Goal: Participate in discussion

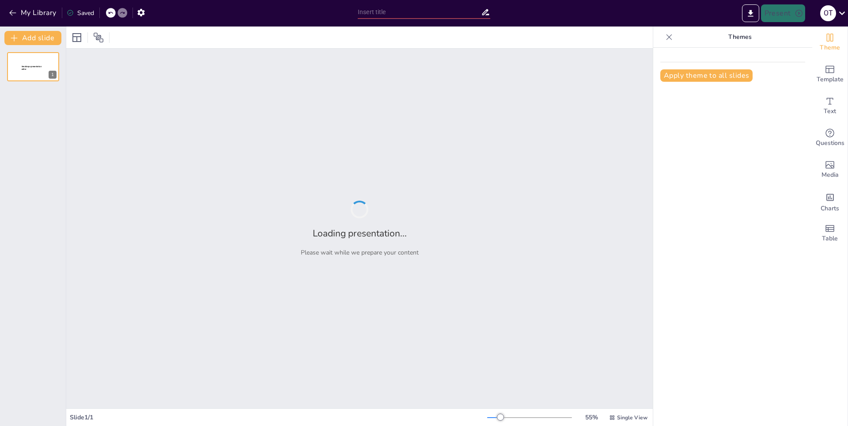
type input "Искусство минимализма: [PERSON_NAME] слайдов в стиле Apple Keynote"
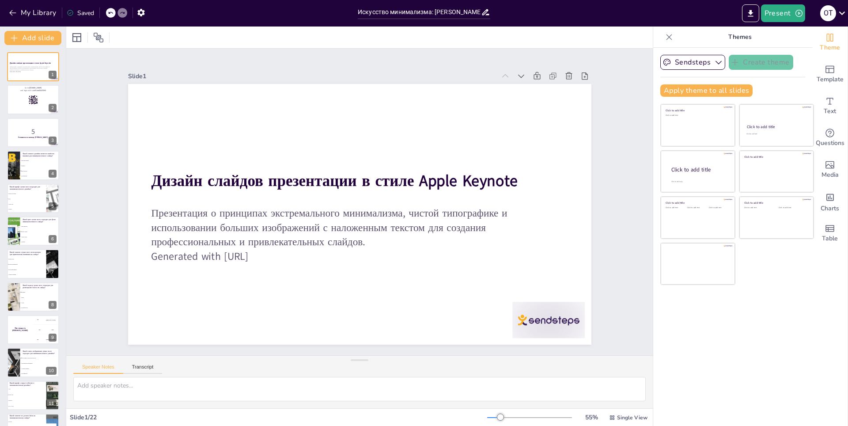
checkbox input "true"
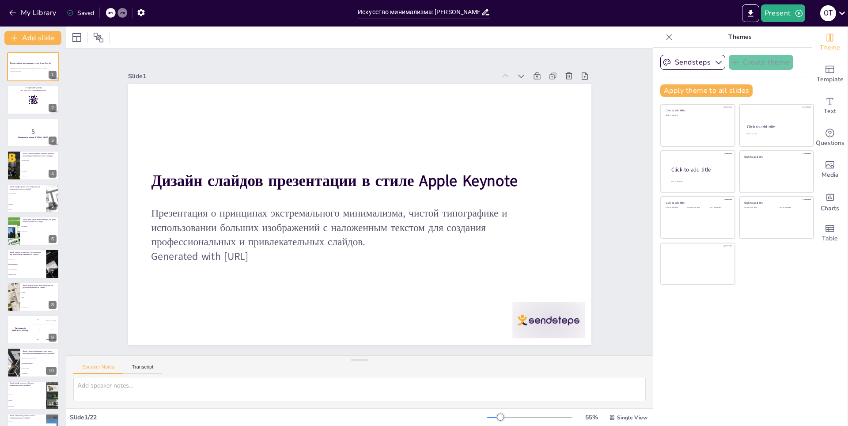
checkbox input "true"
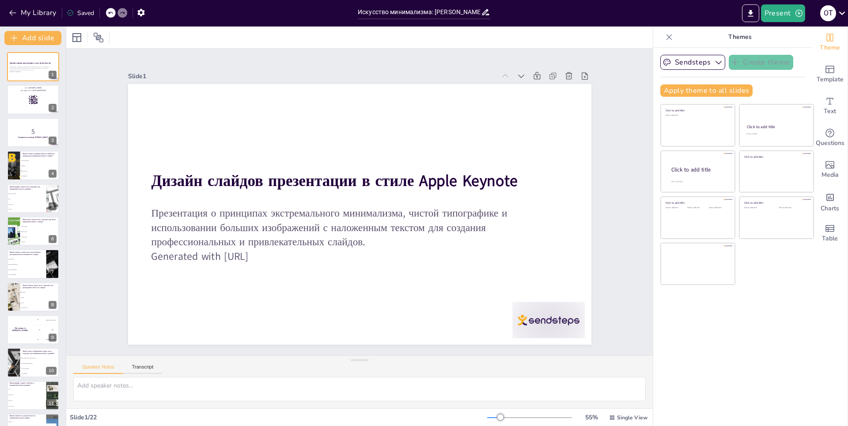
checkbox input "true"
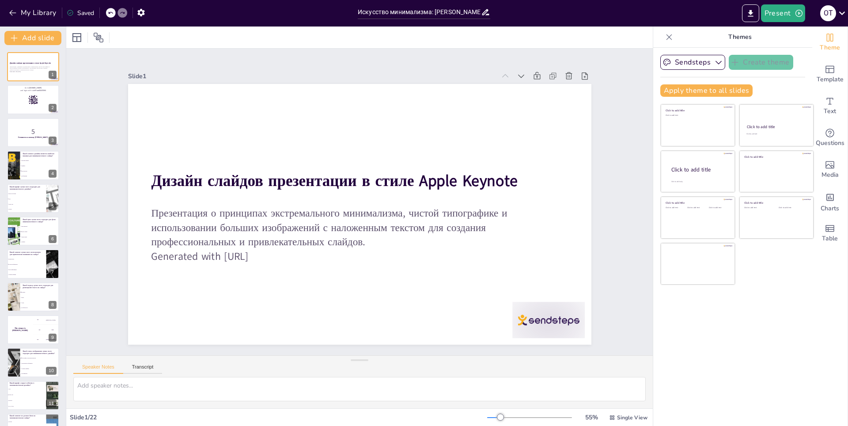
checkbox input "true"
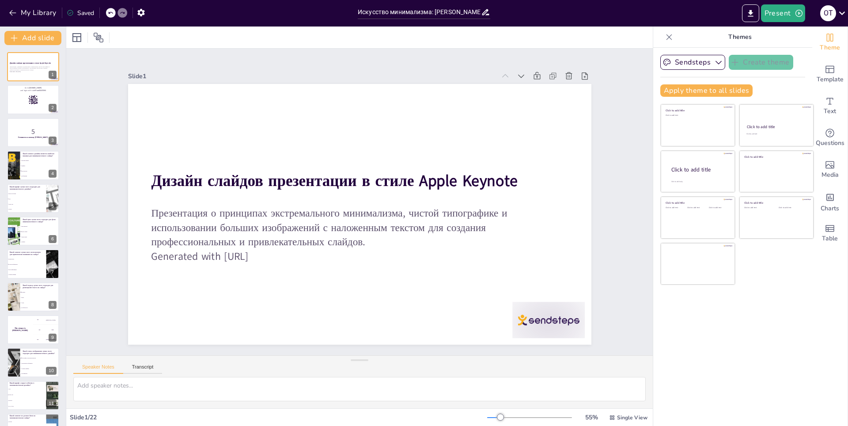
checkbox input "true"
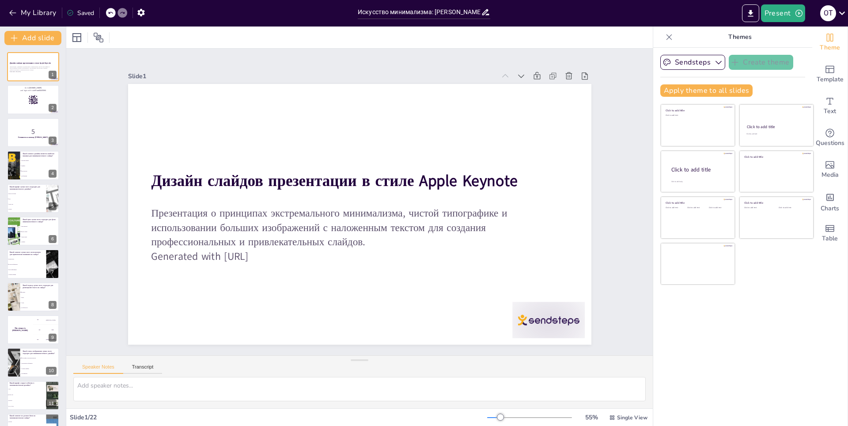
checkbox input "true"
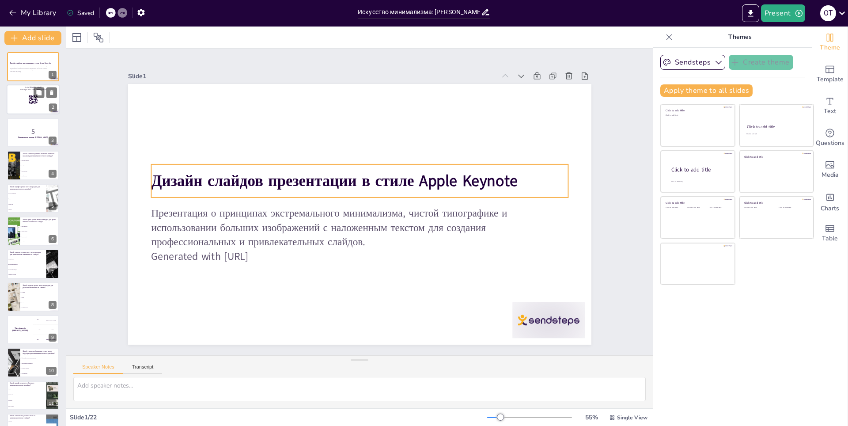
checkbox input "true"
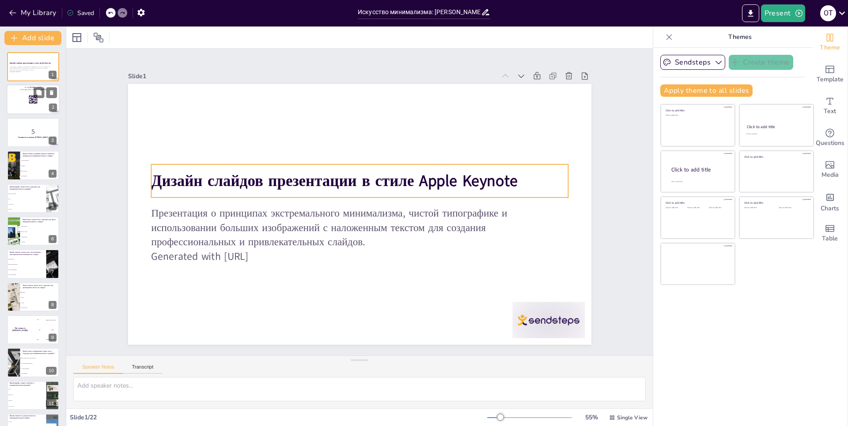
checkbox input "true"
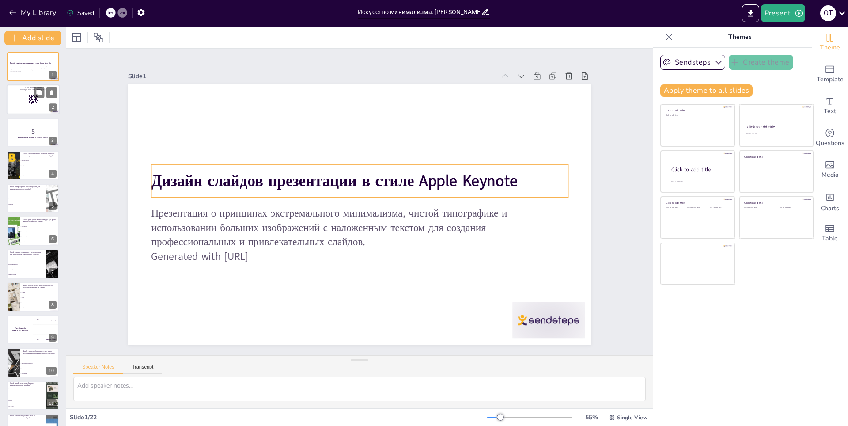
checkbox input "true"
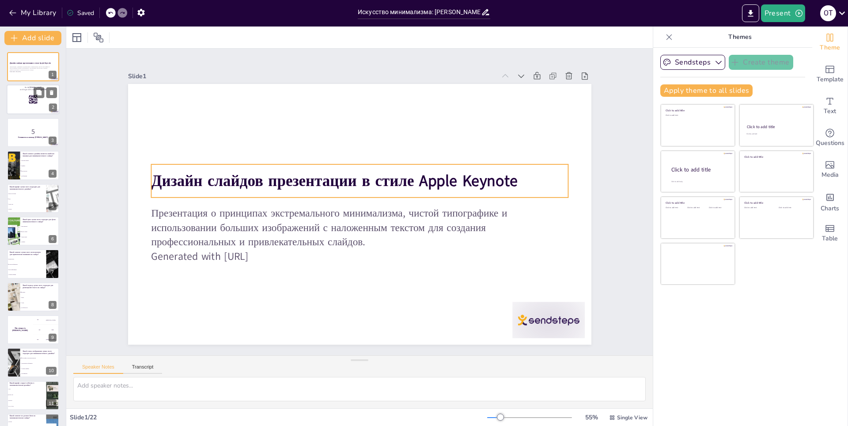
checkbox input "true"
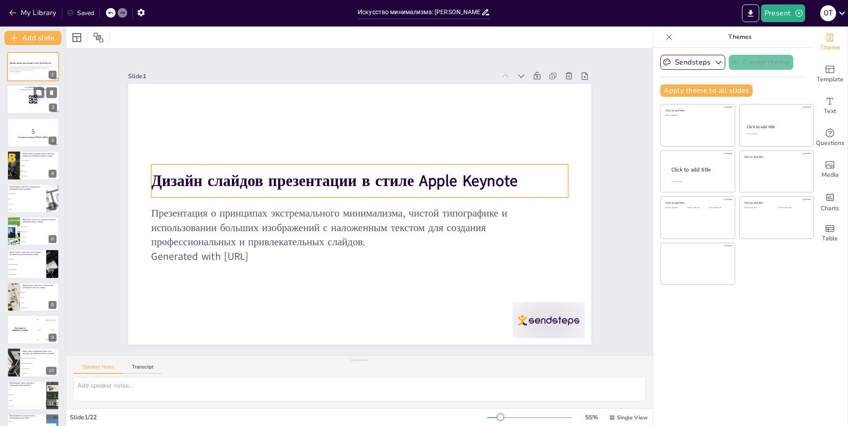
checkbox input "true"
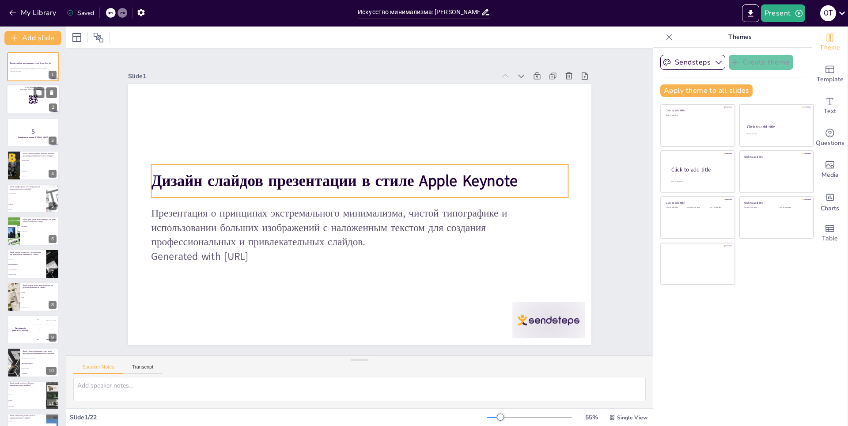
checkbox input "true"
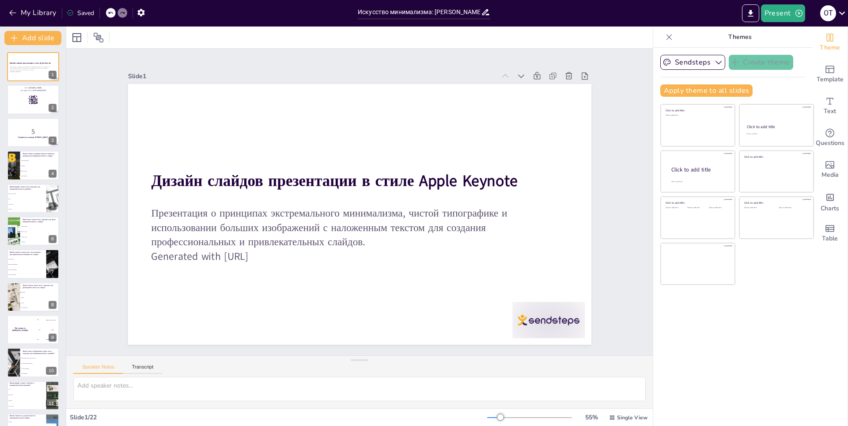
checkbox input "true"
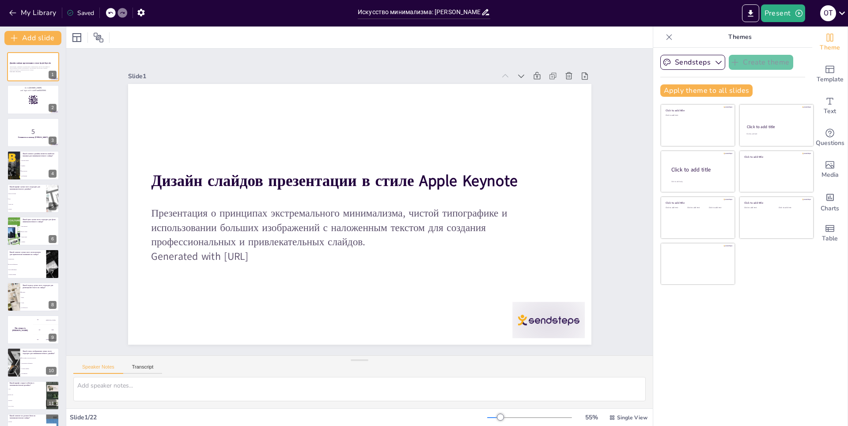
checkbox input "true"
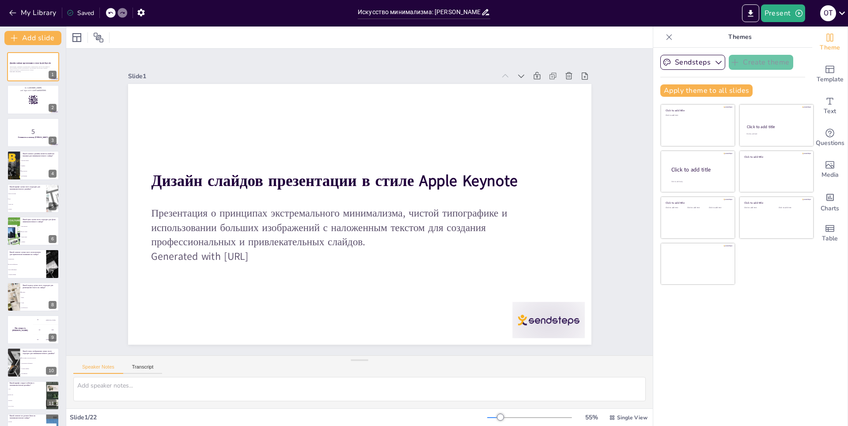
checkbox input "true"
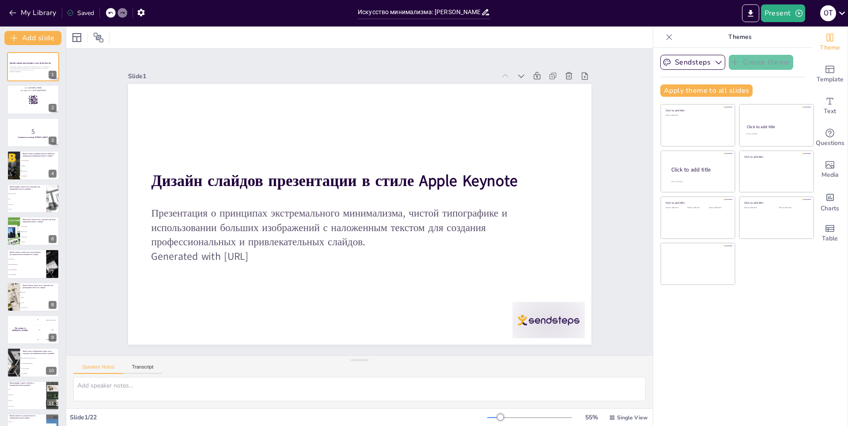
checkbox input "true"
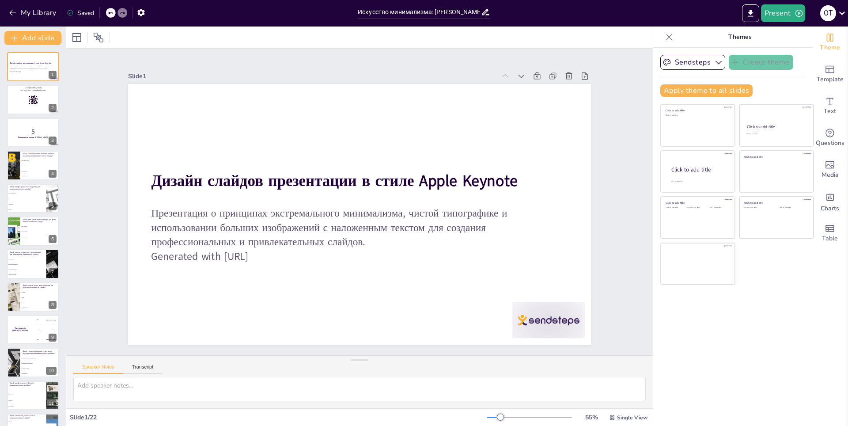
checkbox input "true"
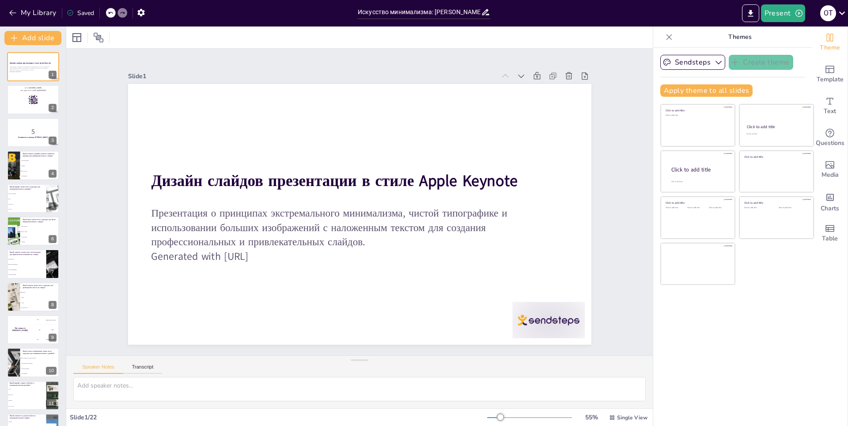
checkbox input "true"
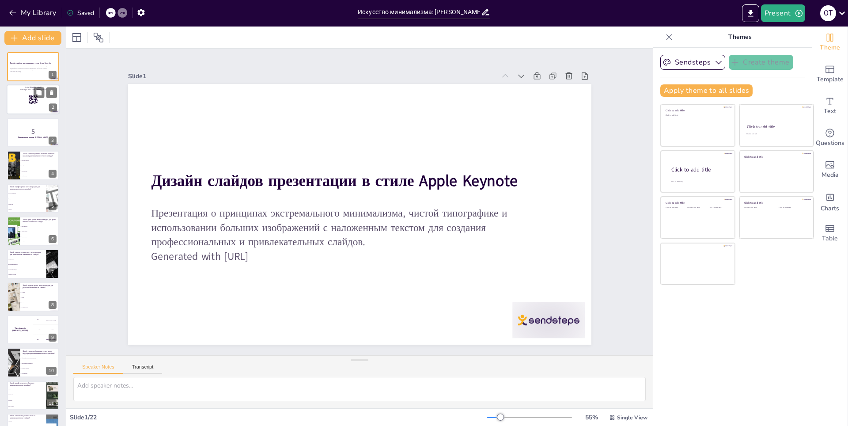
checkbox input "true"
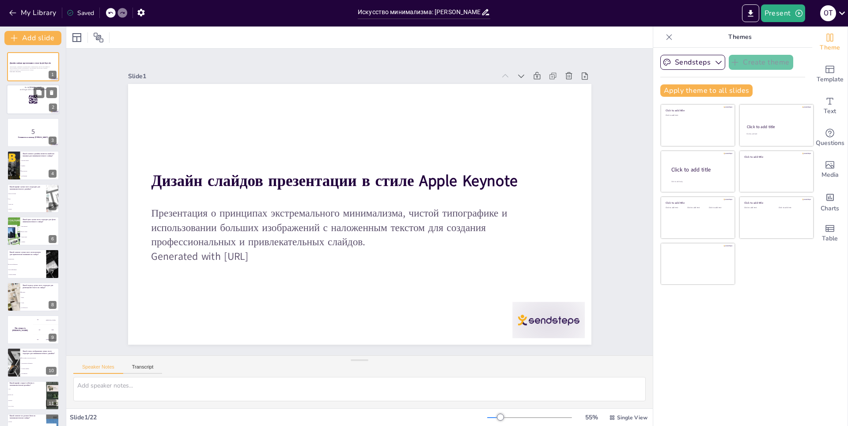
checkbox input "true"
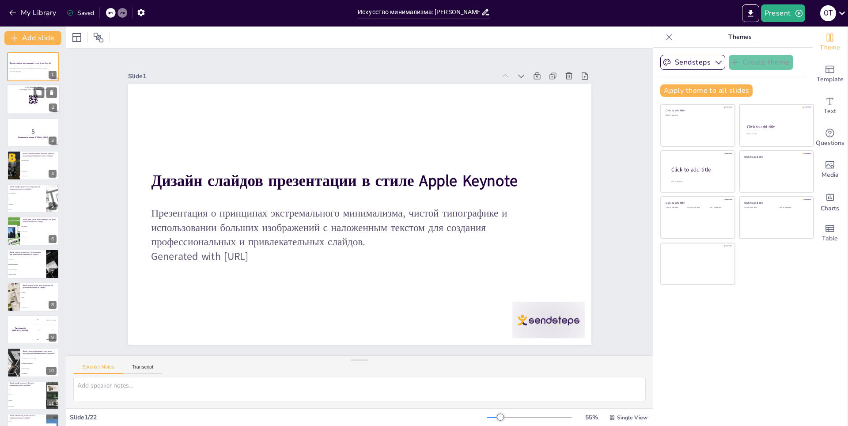
checkbox input "true"
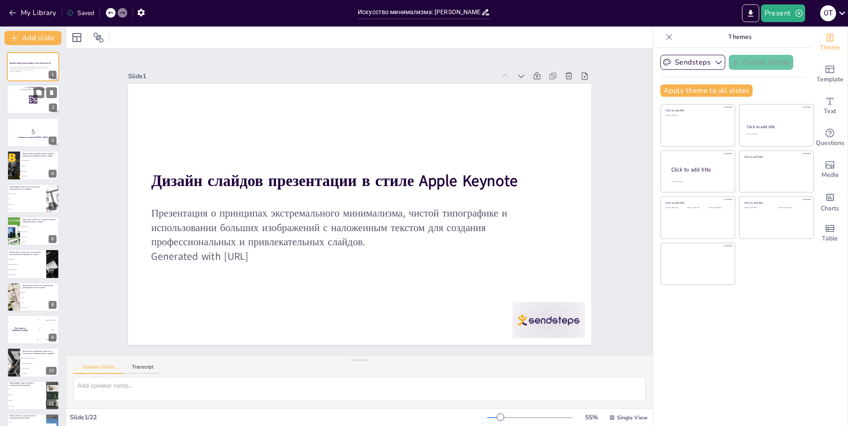
click at [17, 99] on div at bounding box center [33, 100] width 53 height 30
checkbox input "true"
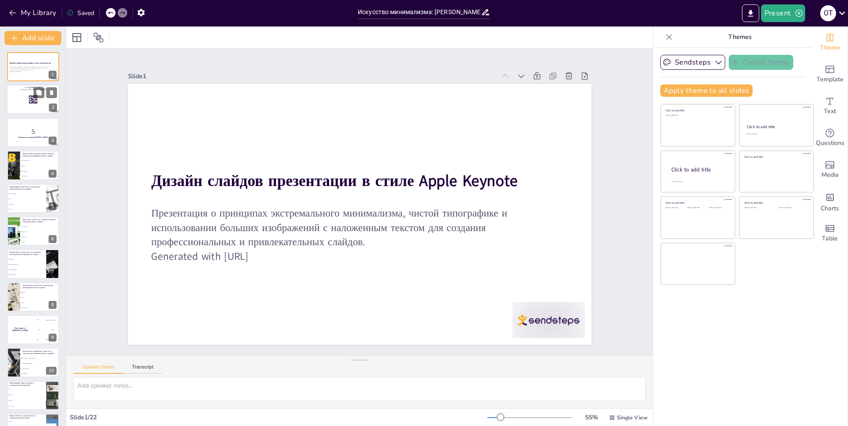
checkbox input "true"
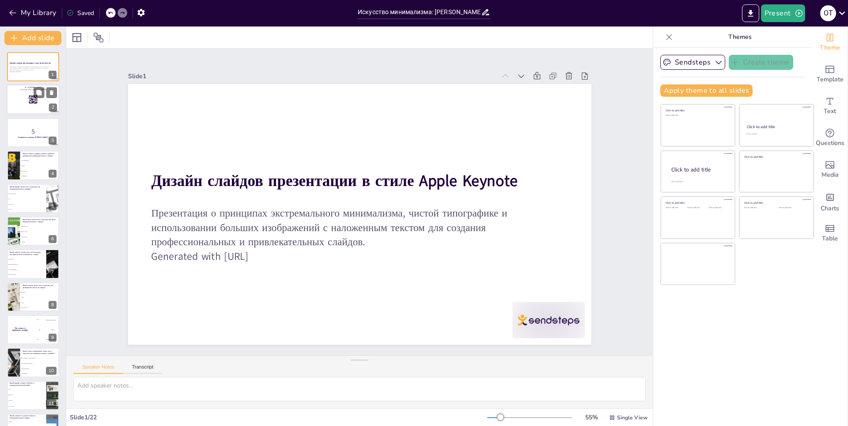
checkbox input "true"
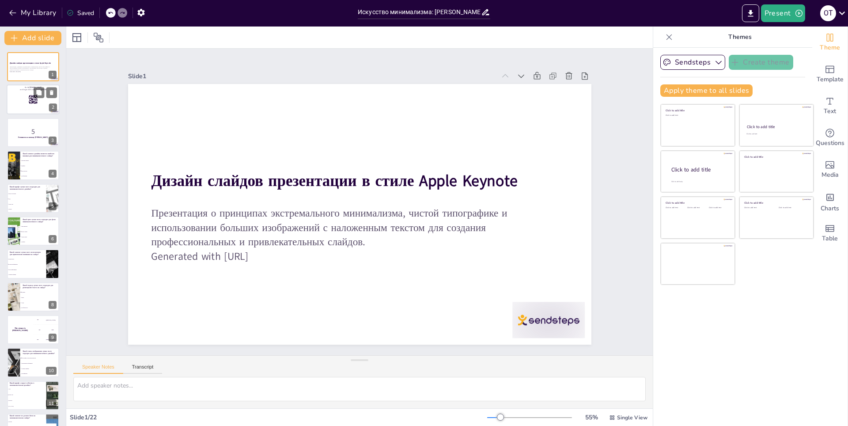
checkbox input "true"
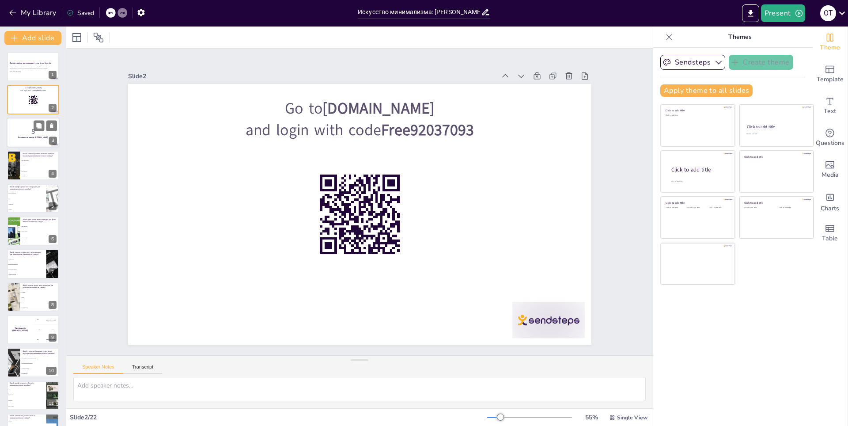
checkbox input "true"
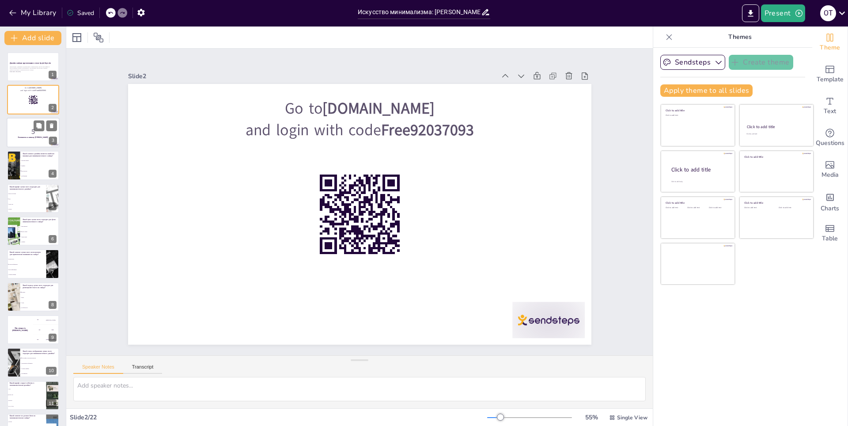
checkbox input "true"
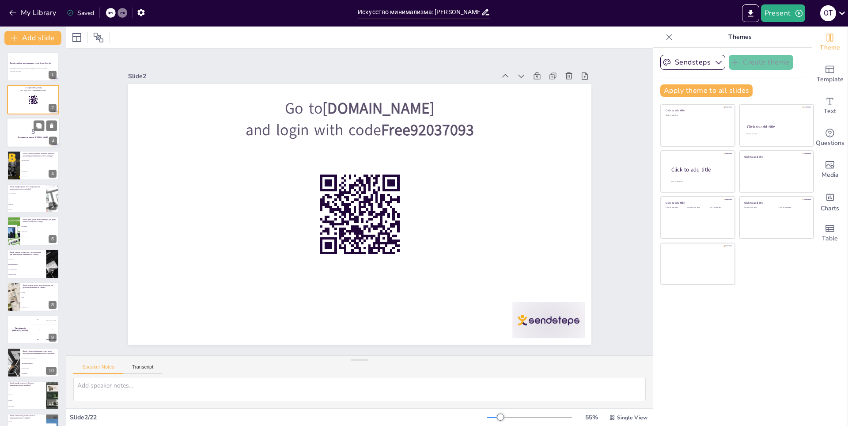
checkbox input "true"
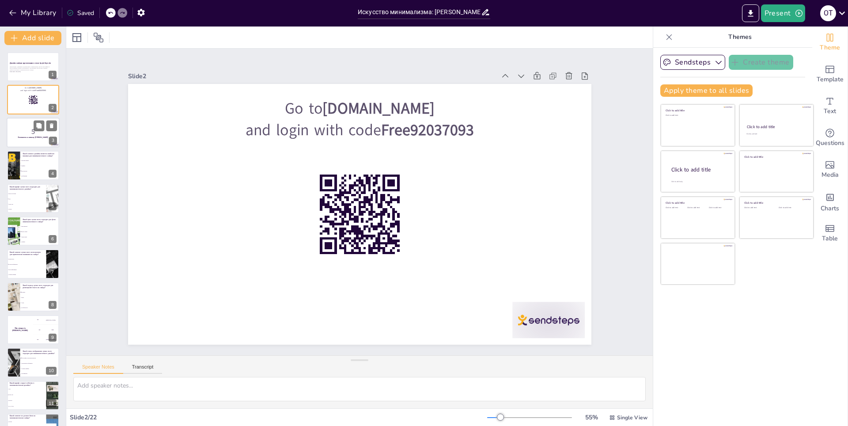
checkbox input "true"
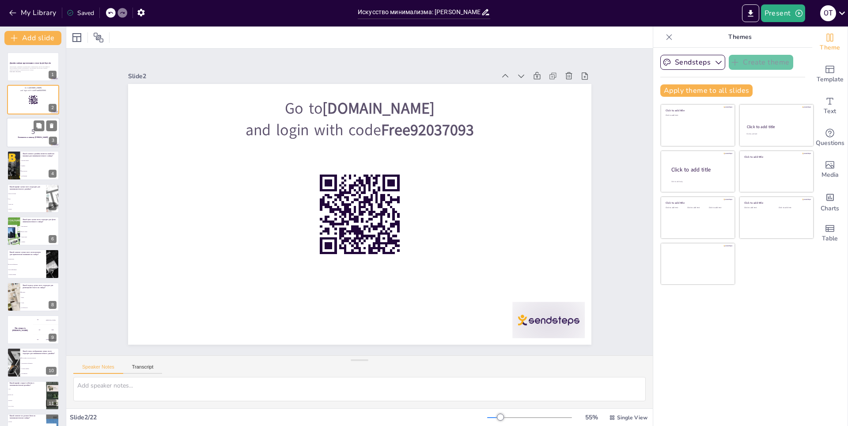
checkbox input "true"
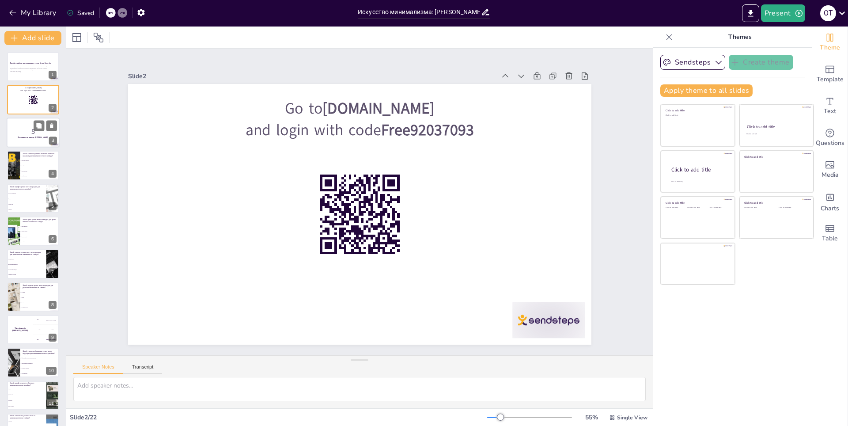
checkbox input "true"
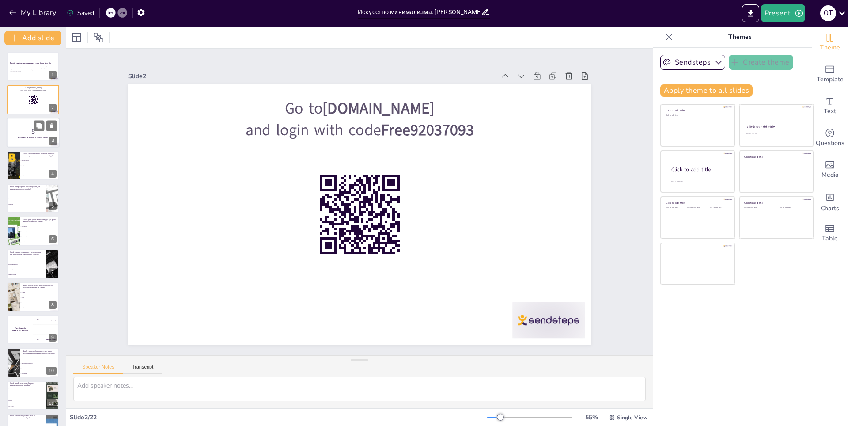
checkbox input "true"
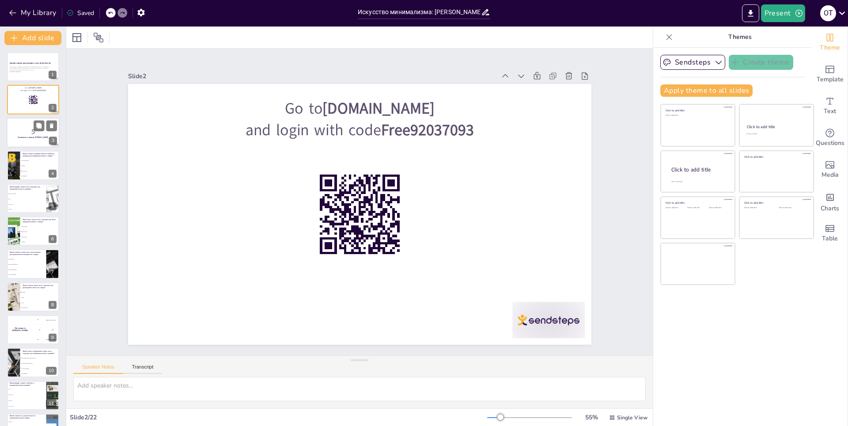
checkbox input "true"
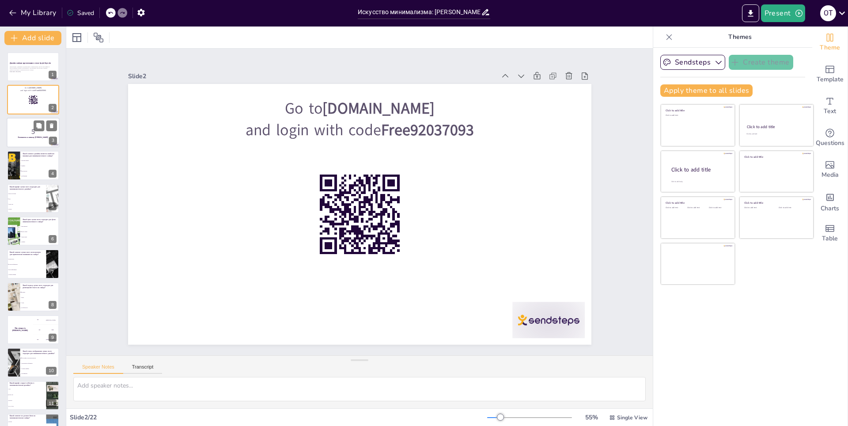
checkbox input "true"
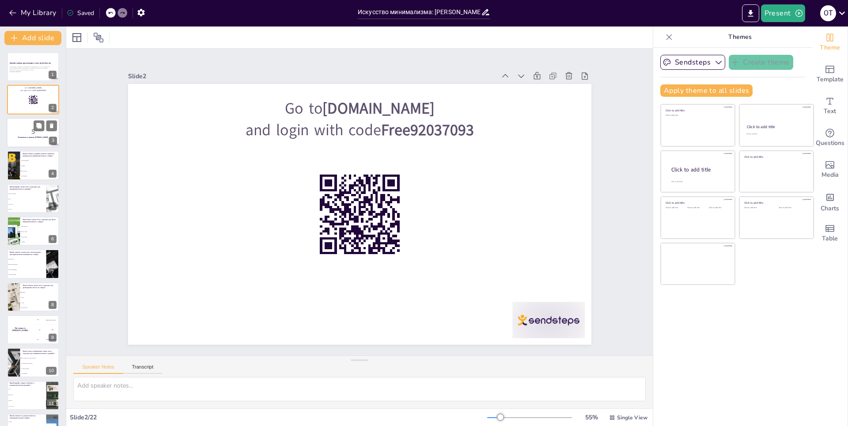
checkbox input "true"
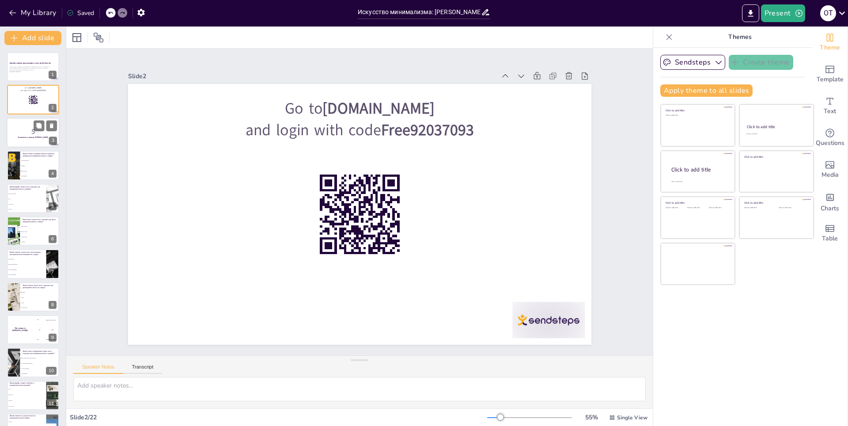
checkbox input "true"
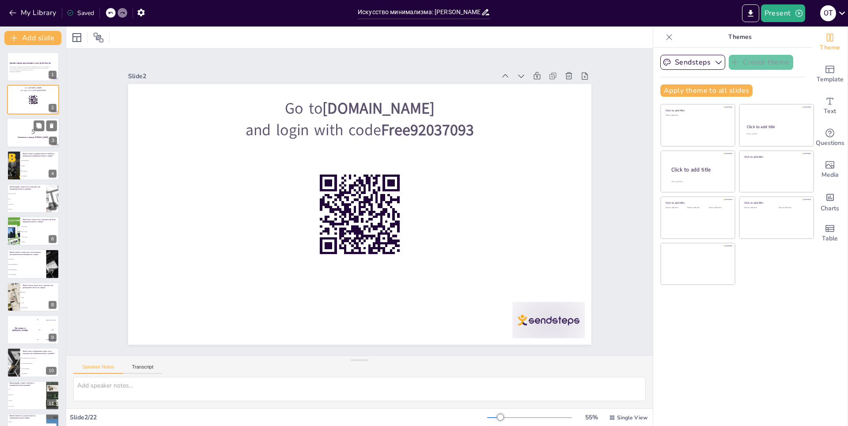
checkbox input "true"
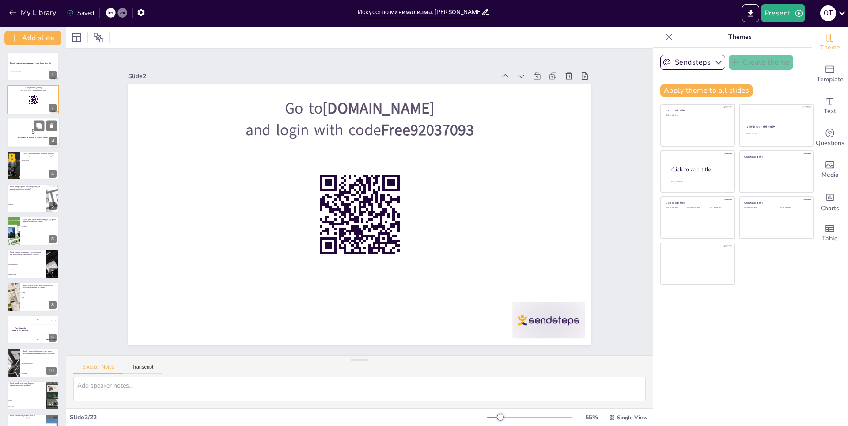
checkbox input "true"
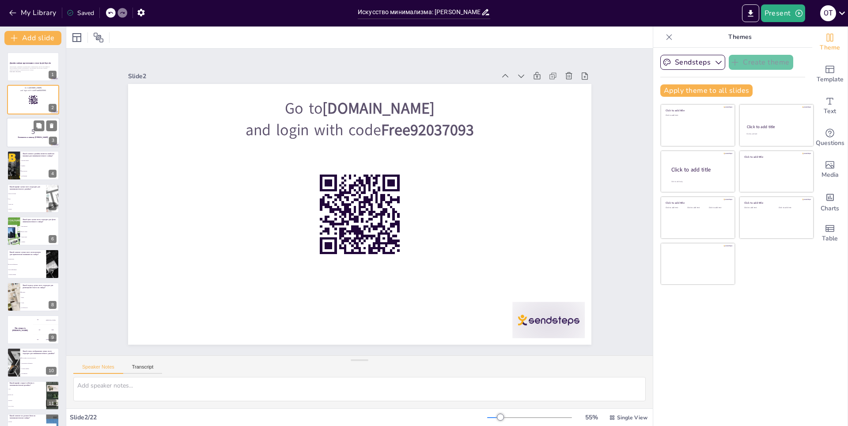
checkbox input "true"
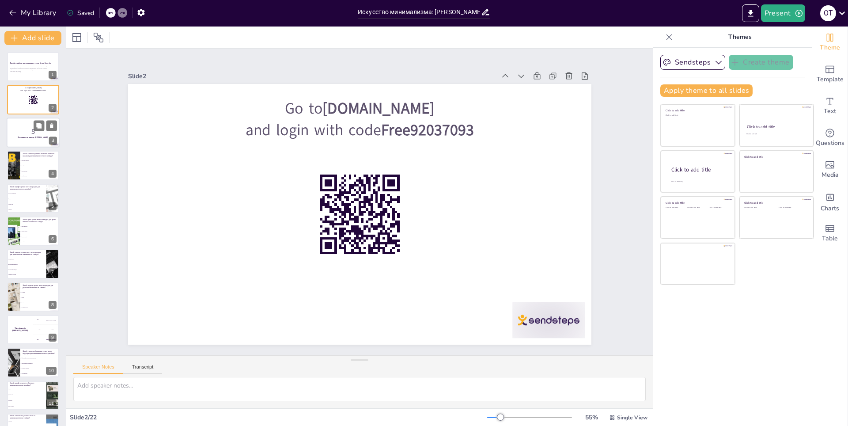
checkbox input "true"
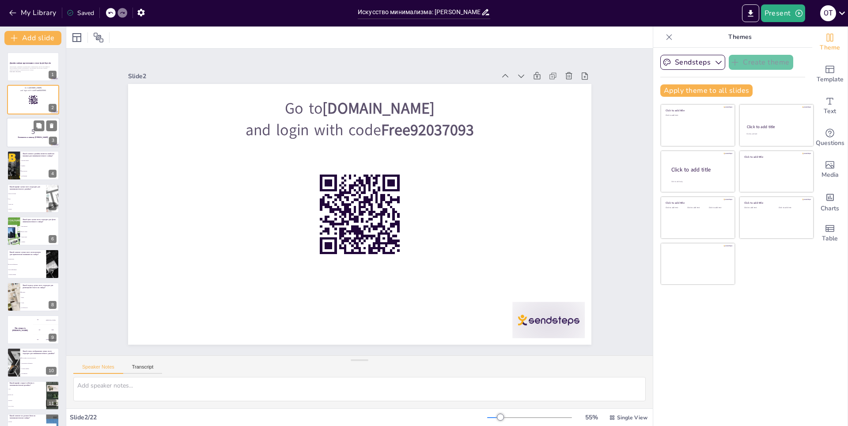
checkbox input "true"
click at [15, 131] on p "5" at bounding box center [33, 131] width 48 height 10
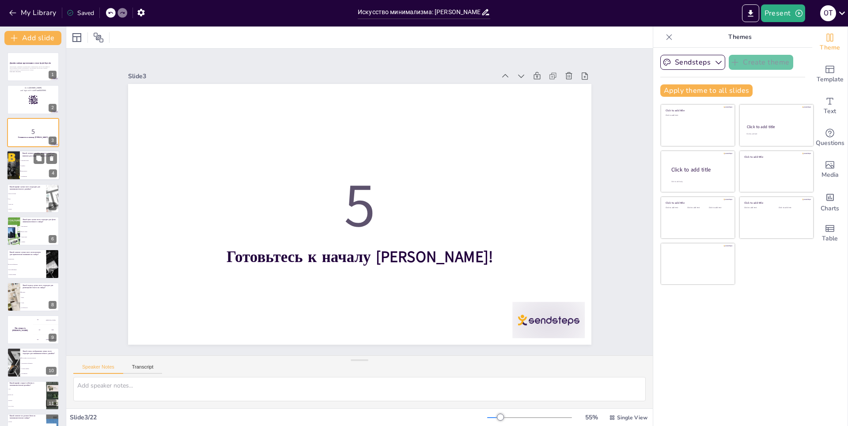
click at [15, 154] on div at bounding box center [14, 165] width 58 height 30
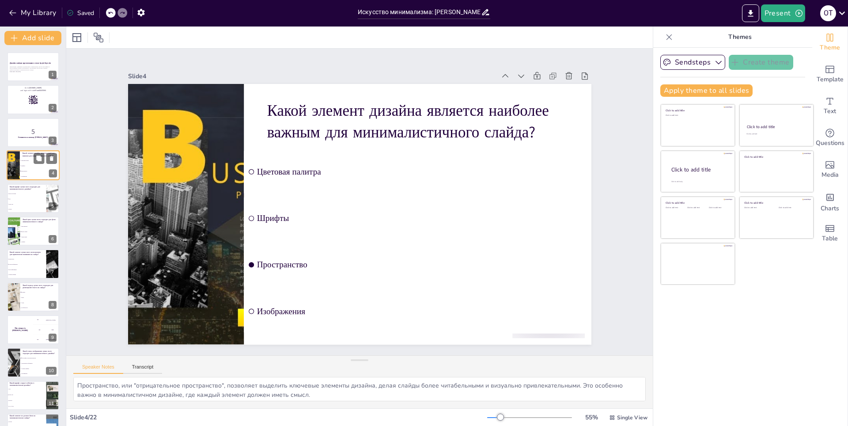
click at [15, 179] on div "Какой элемент дизайна является наиболее важным для минималистичного слайда? Цве…" at bounding box center [33, 165] width 53 height 30
click at [15, 207] on li "Verdana" at bounding box center [27, 209] width 40 height 5
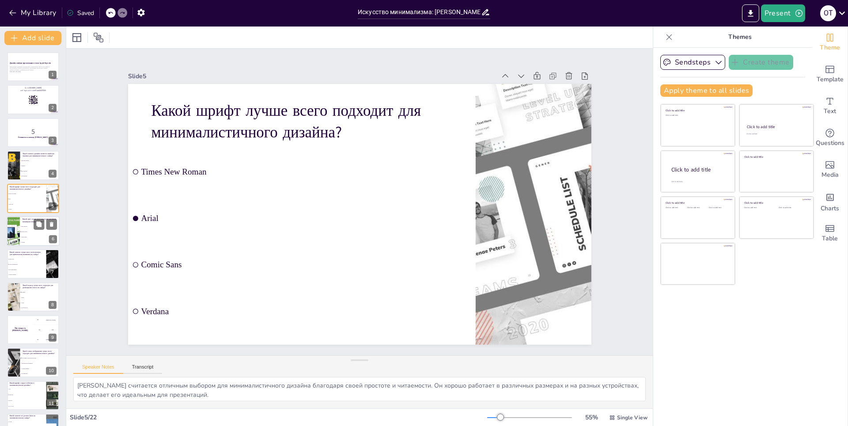
click at [16, 232] on div at bounding box center [13, 231] width 45 height 30
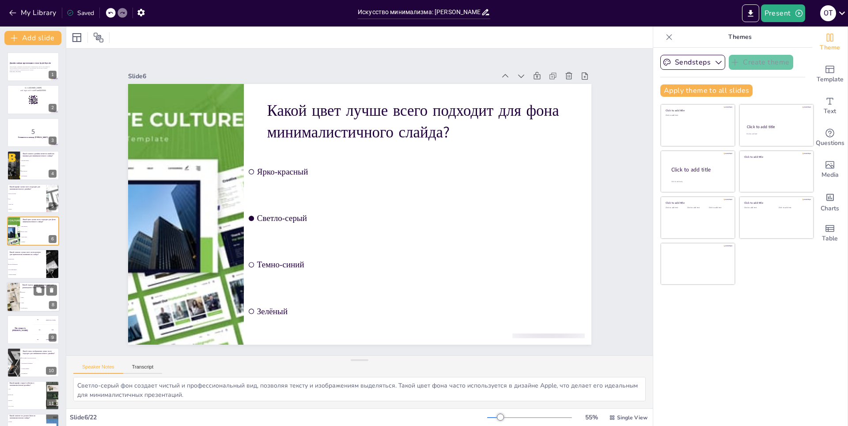
click at [21, 302] on span "Слева" at bounding box center [40, 302] width 38 height 1
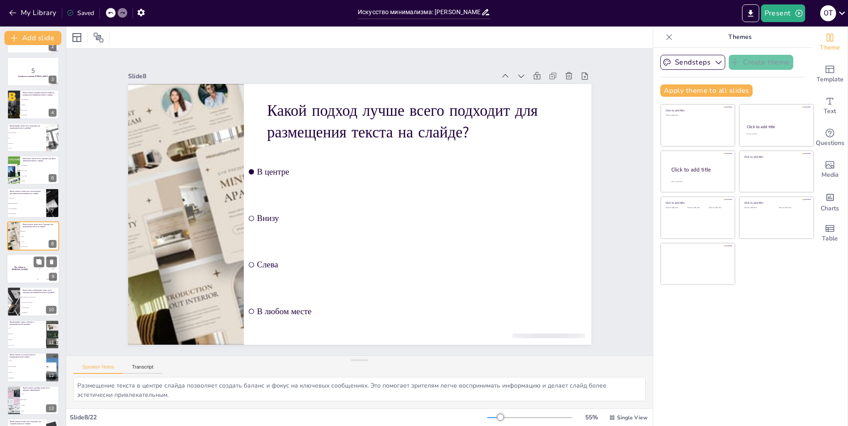
click at [19, 279] on div "The winner is [PERSON_NAME]" at bounding box center [20, 269] width 27 height 30
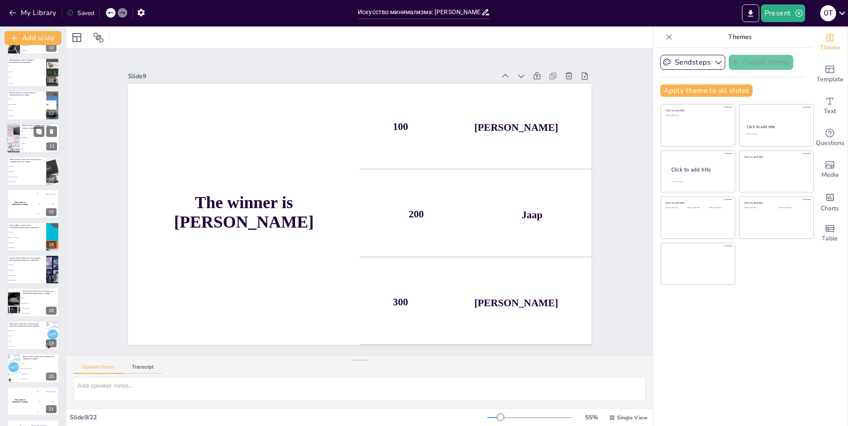
scroll to position [353, 0]
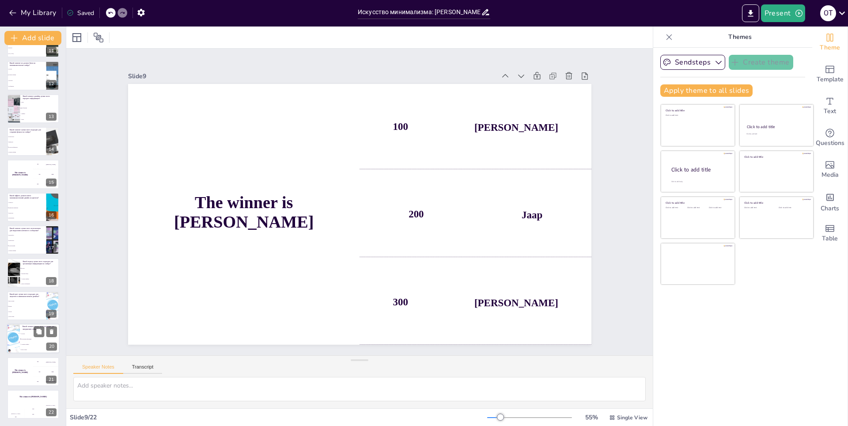
click at [29, 339] on span "Контактная информация" at bounding box center [40, 338] width 38 height 1
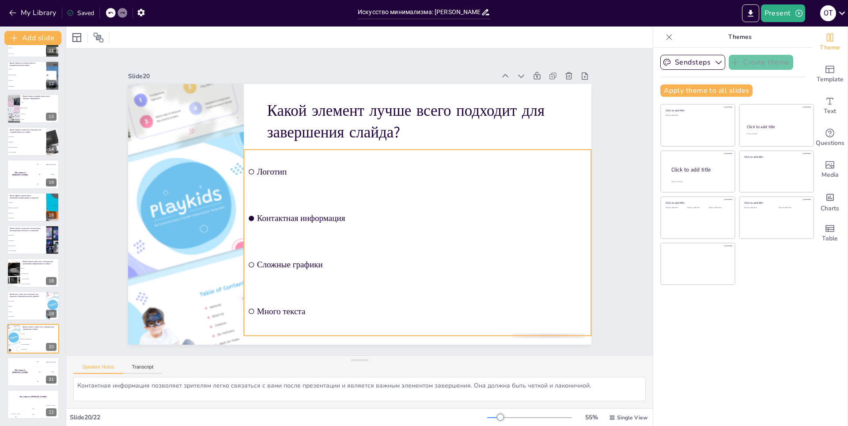
click at [315, 214] on span "Контактная информация" at bounding box center [418, 231] width 326 height 78
click at [315, 214] on span "Контактная информация" at bounding box center [420, 225] width 330 height 44
